Goal: Obtain resource: Obtain resource

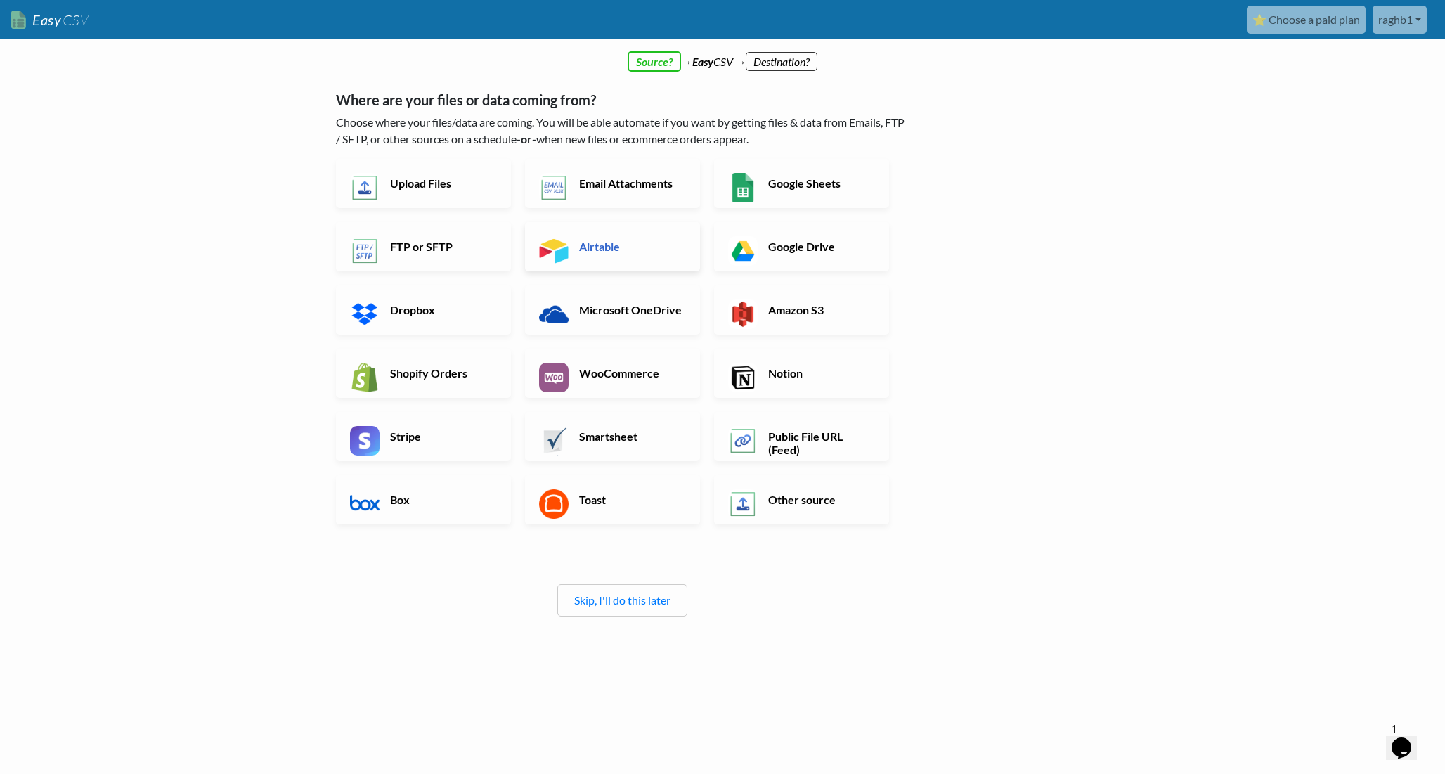
click at [607, 250] on h6 "Airtable" at bounding box center [630, 246] width 110 height 13
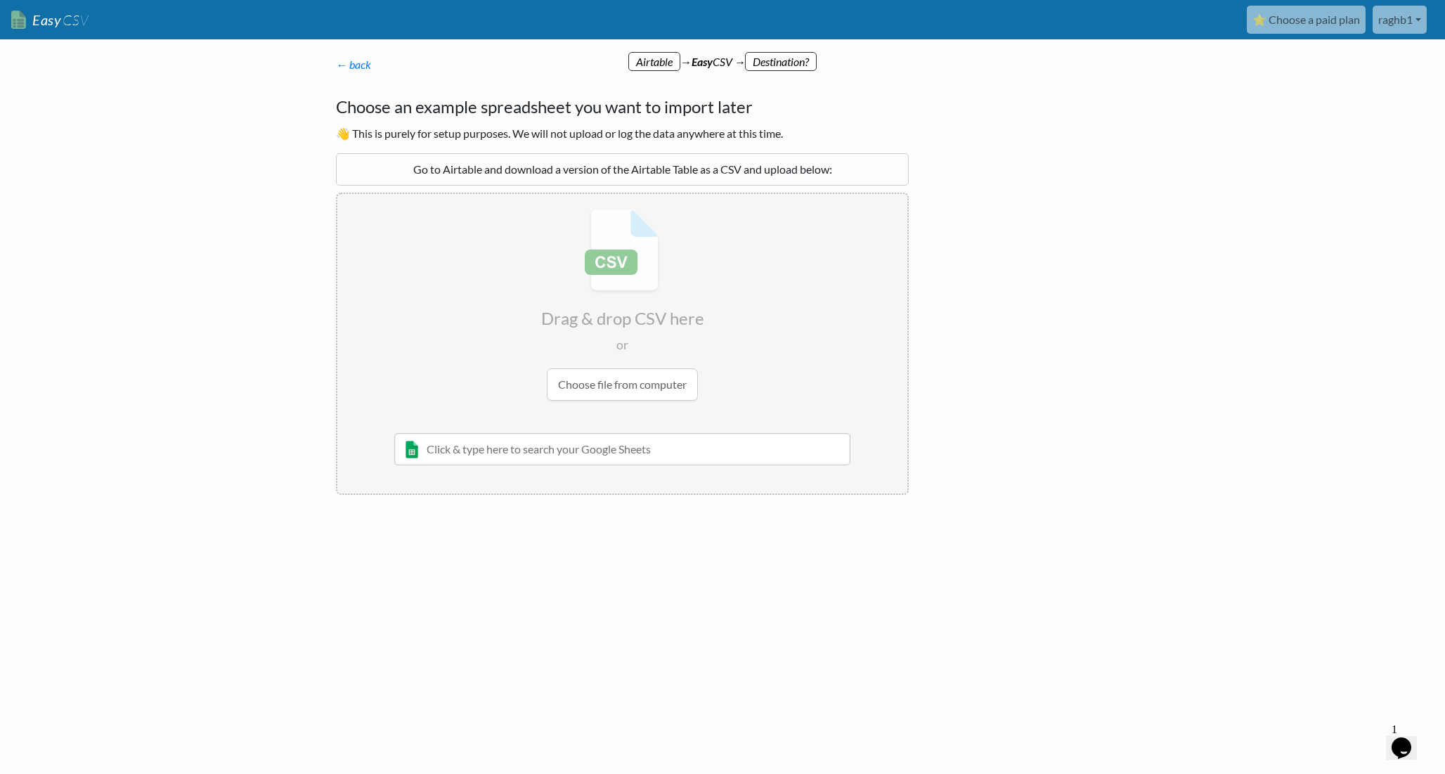
click at [597, 447] on input "text" at bounding box center [622, 449] width 456 height 32
paste input "[URL][DOMAIN_NAME]"
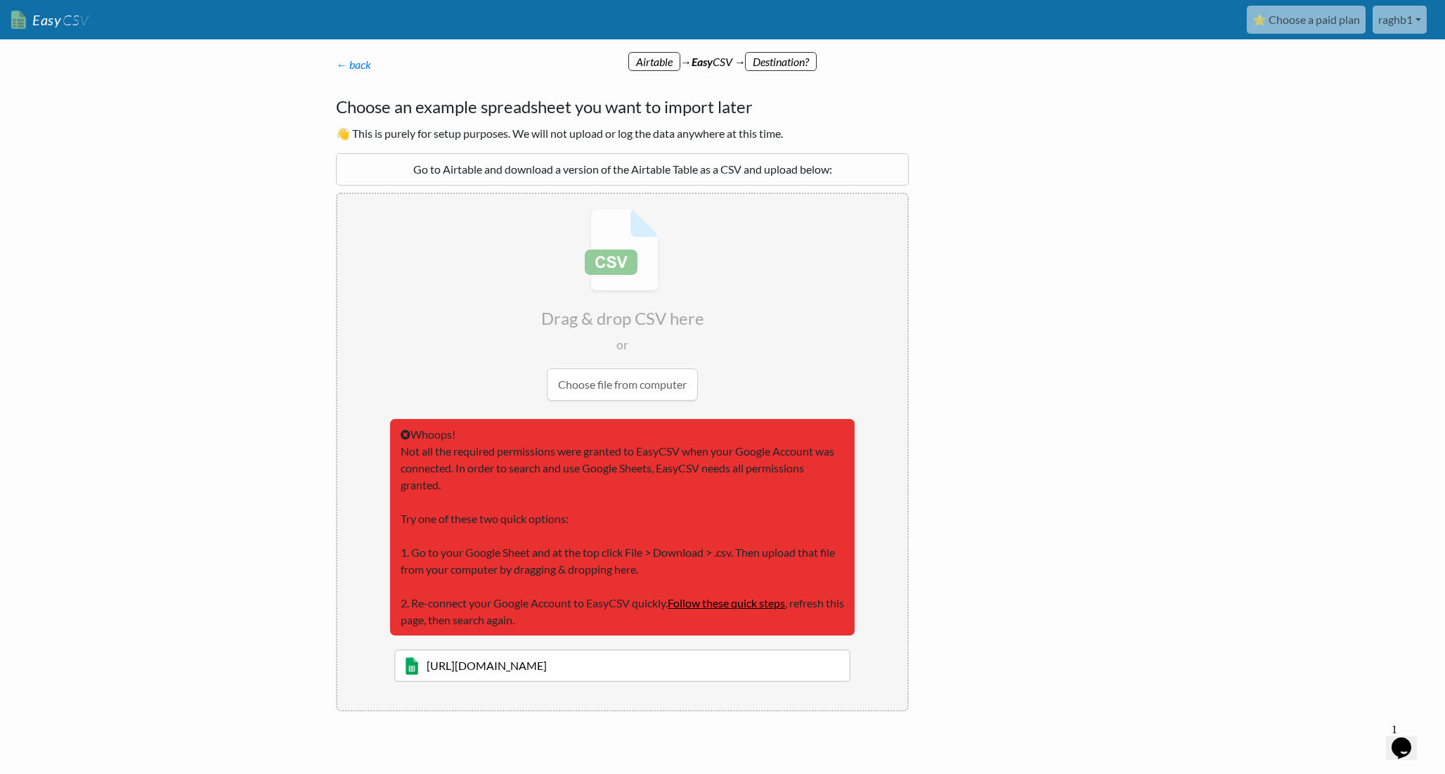
type input "[URL][DOMAIN_NAME]"
click at [625, 292] on input "file" at bounding box center [622, 304] width 570 height 221
click at [651, 66] on p "← back Thanks for signing up! Set up your Import Flow and Upload Page in 1 minu…" at bounding box center [622, 64] width 573 height 17
click at [568, 168] on div "Go to Airtable and download a version of the Airtable Table as a CSV and upload…" at bounding box center [622, 169] width 573 height 32
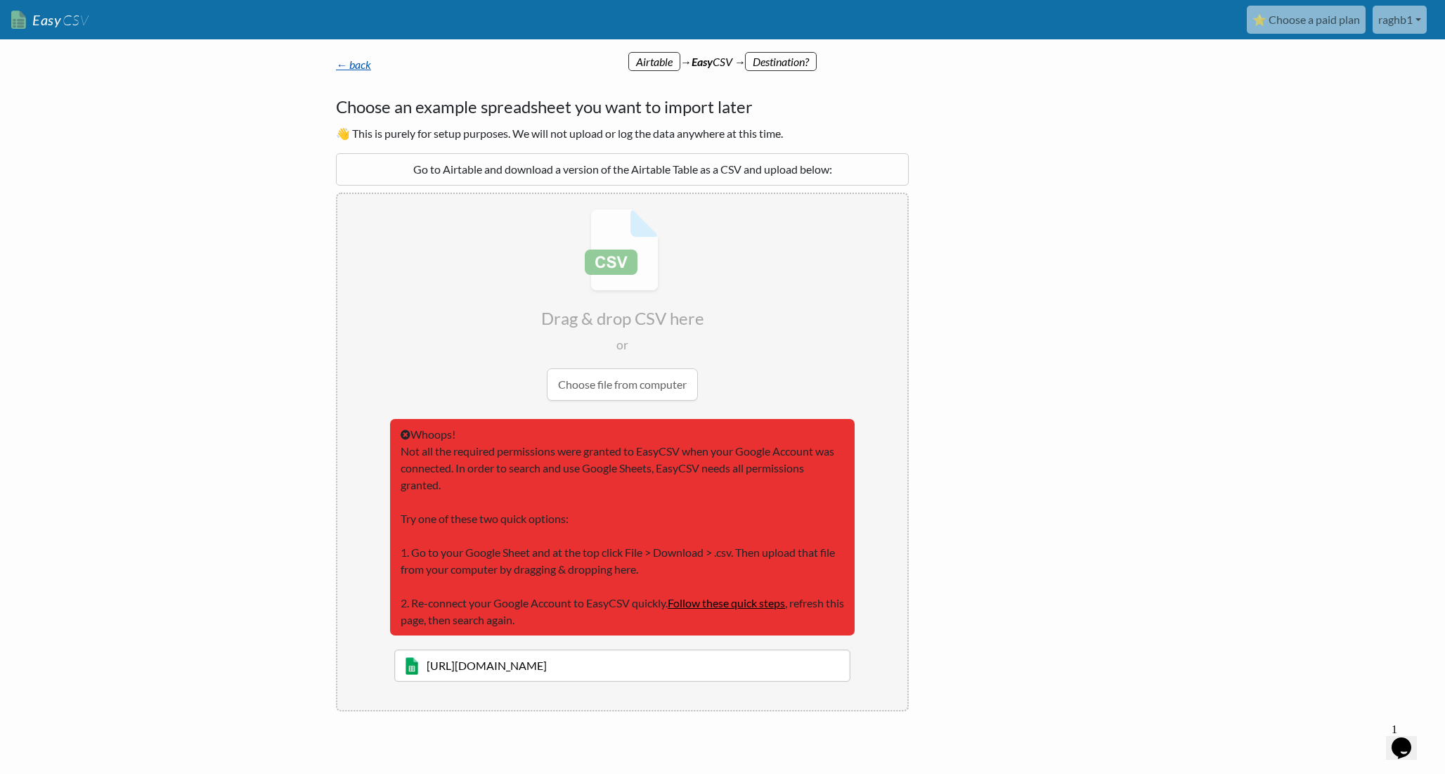
click at [358, 65] on link "← back" at bounding box center [353, 64] width 35 height 13
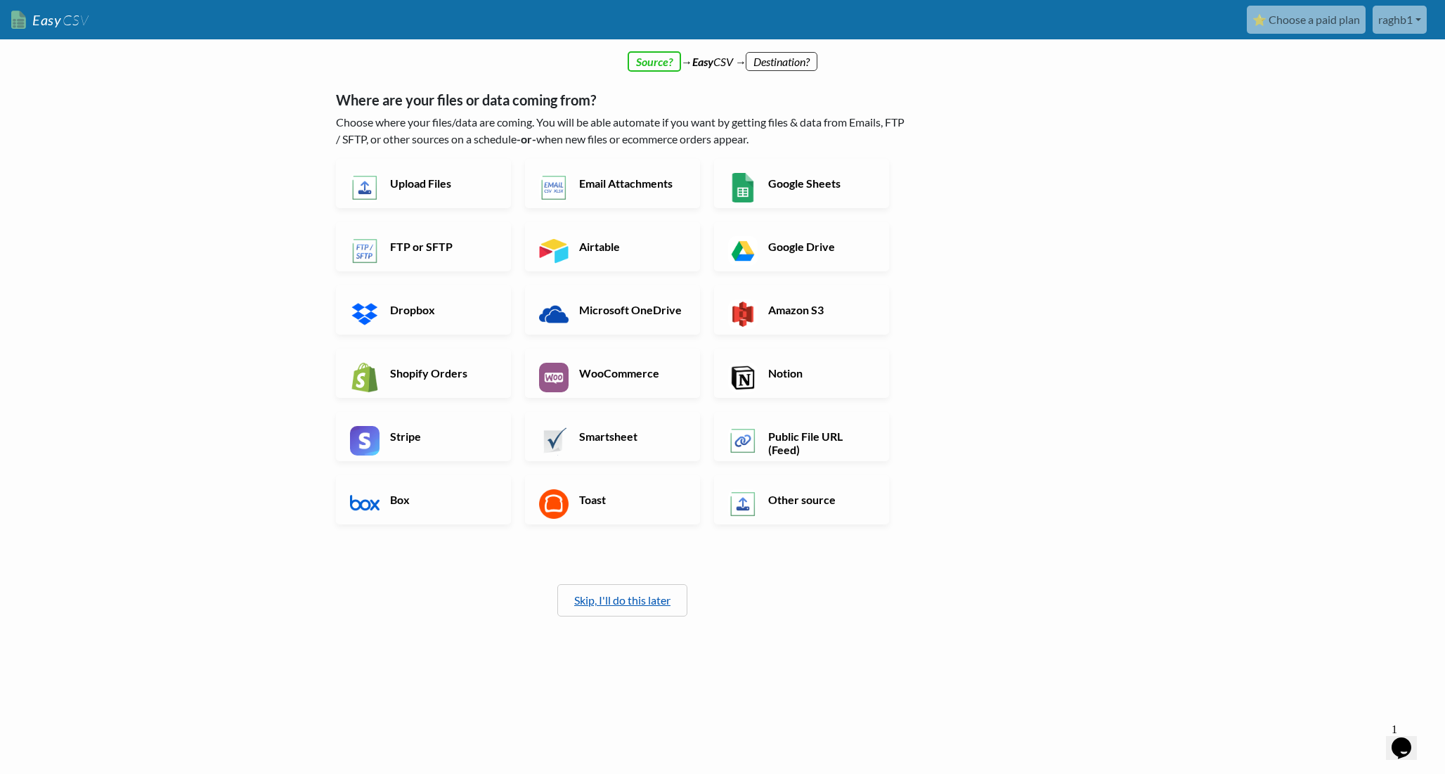
click at [627, 600] on link "Skip, I'll do this later" at bounding box center [622, 599] width 96 height 13
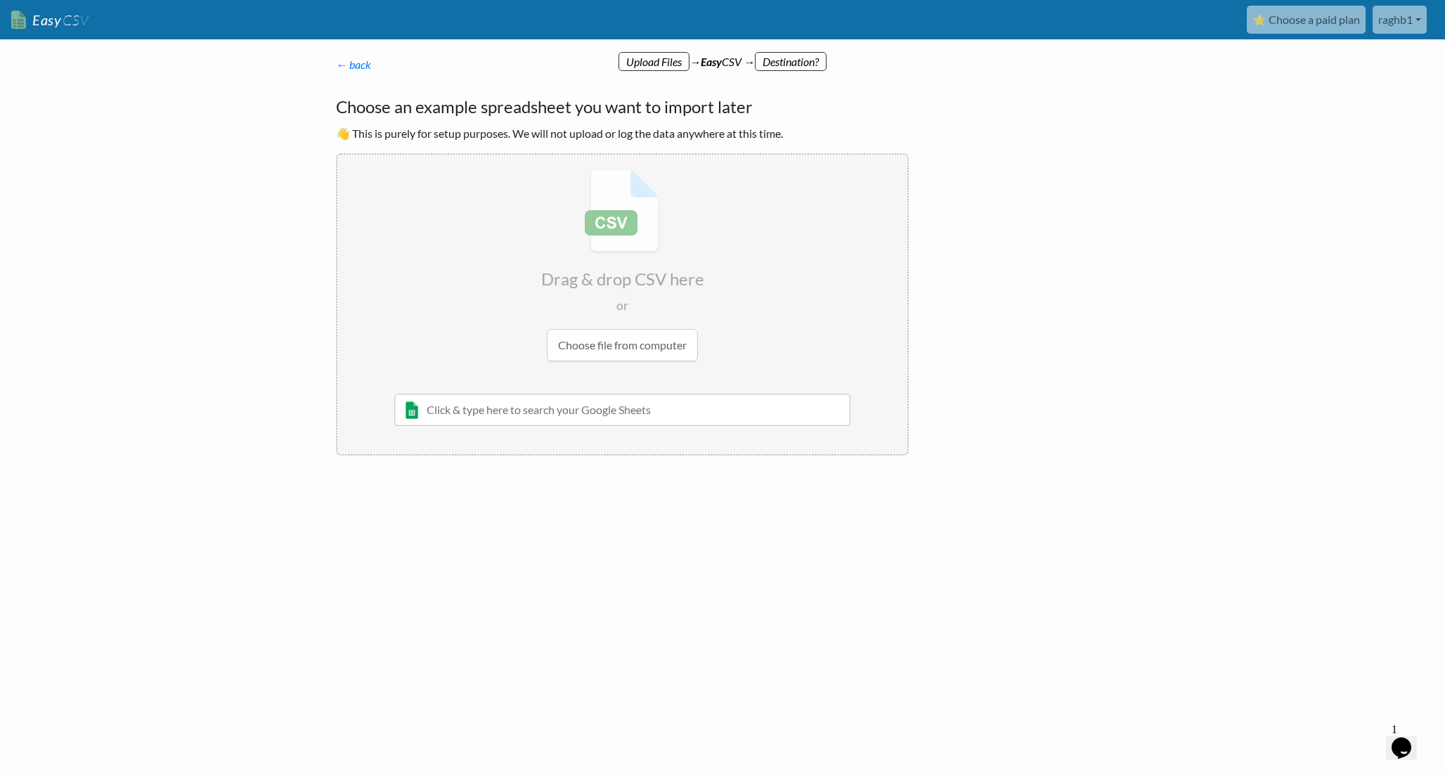
click at [65, 19] on span "CSV" at bounding box center [74, 20] width 27 height 18
